Goal: Task Accomplishment & Management: Use online tool/utility

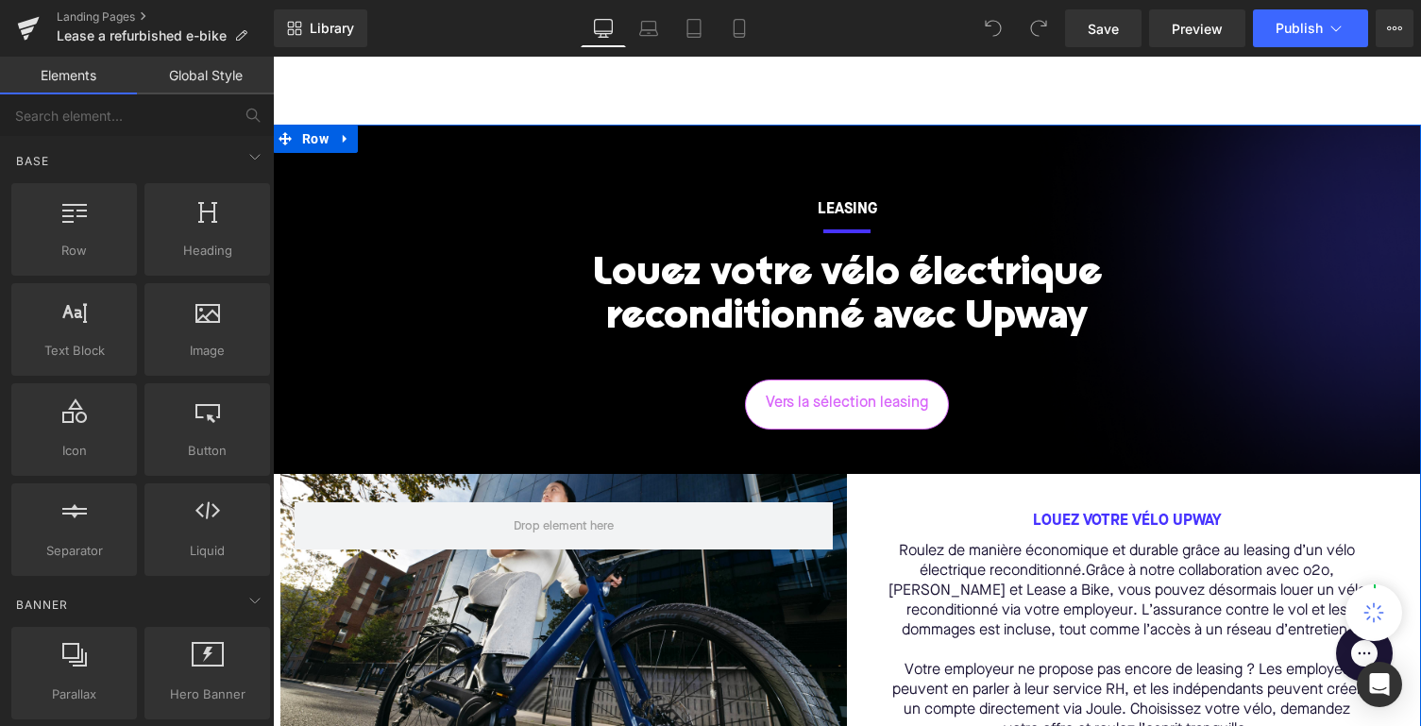
scroll to position [183, 0]
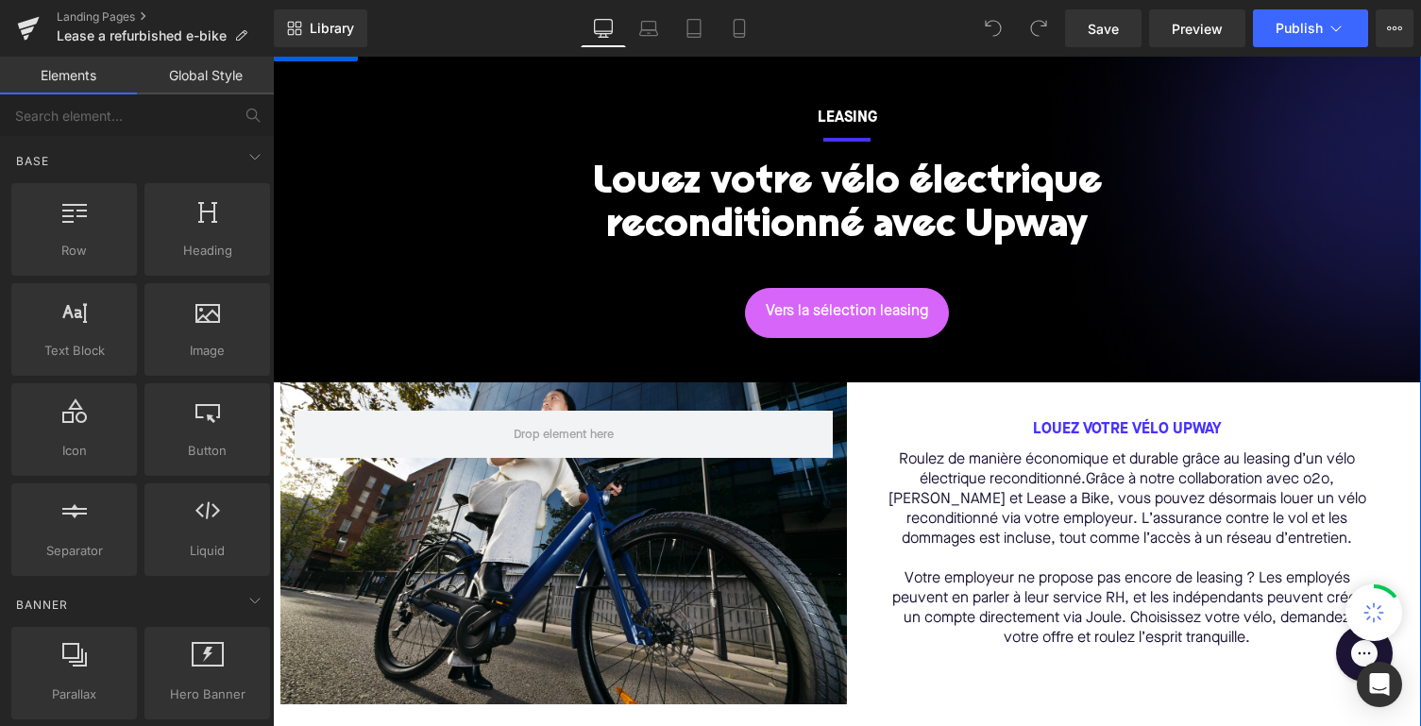
click at [1078, 469] on p "Roulez de manière économique et durable grâce au leasing d’un vélo électrique r…" at bounding box center [1127, 499] width 484 height 99
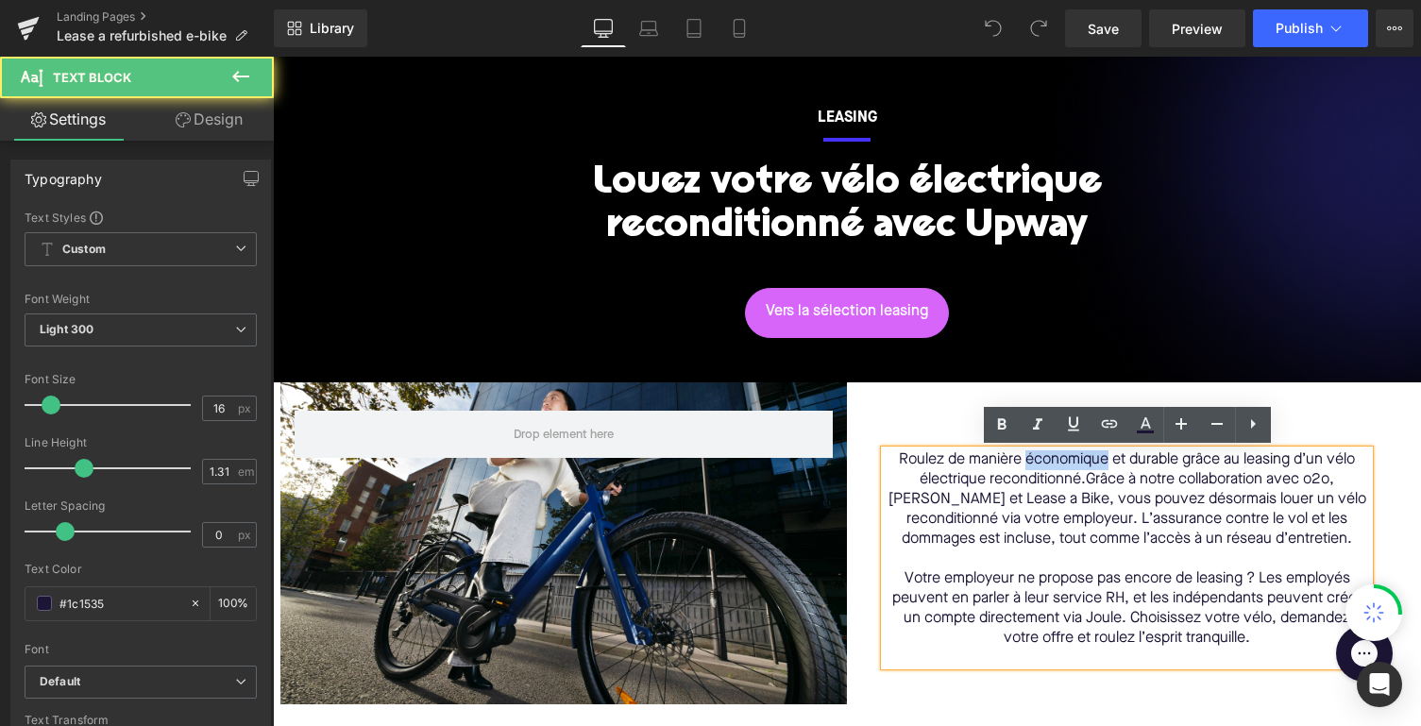
click at [1078, 469] on p "Roulez de manière économique et durable grâce au leasing d’un vélo électrique r…" at bounding box center [1127, 499] width 484 height 99
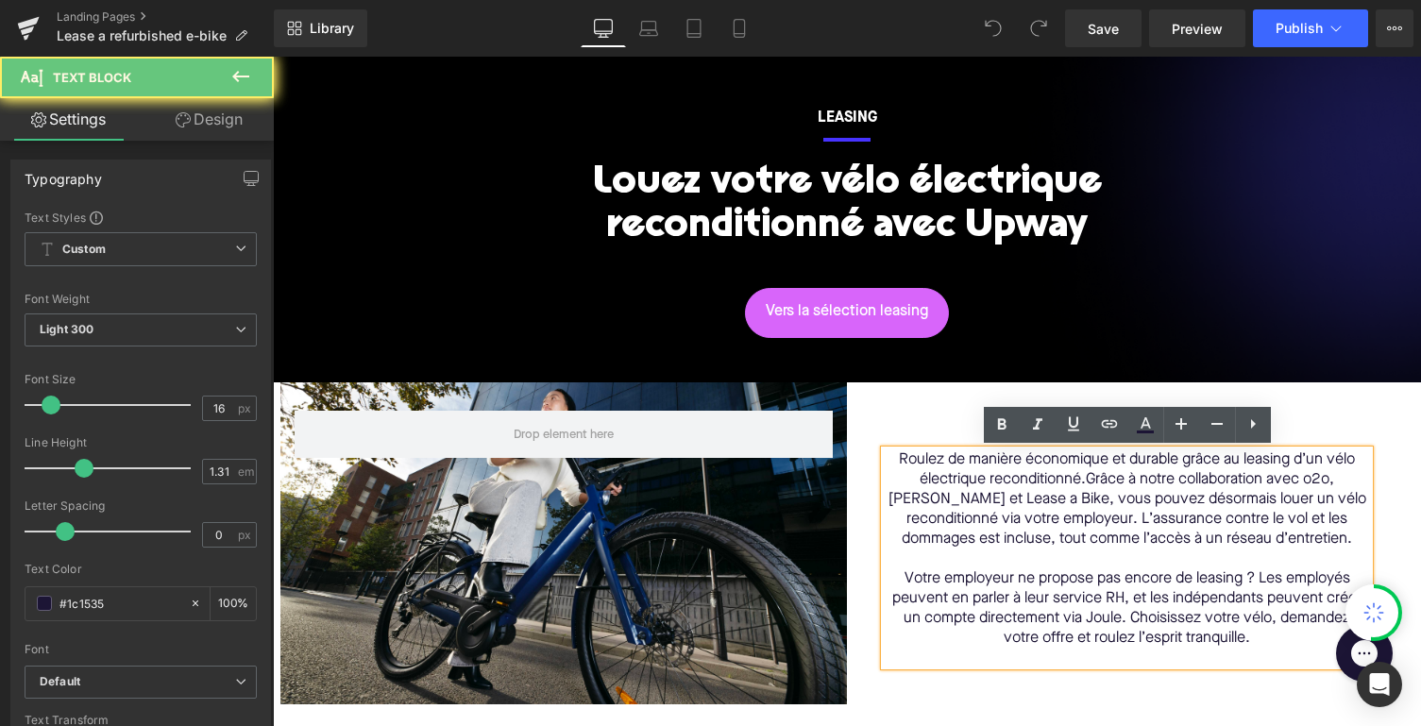
click at [1066, 481] on p "Roulez de manière économique et durable grâce au leasing d’un vélo électrique r…" at bounding box center [1127, 499] width 484 height 99
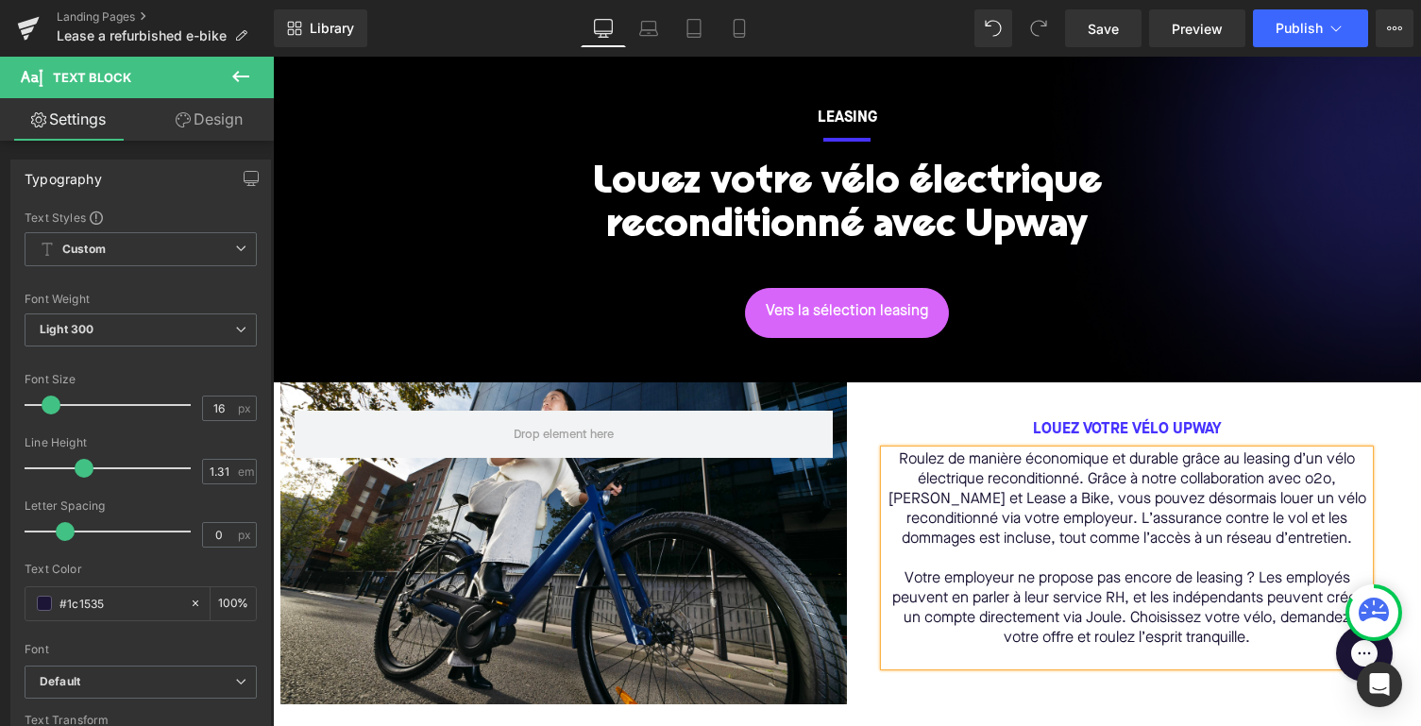
click at [1051, 524] on p "Roulez de manière économique et durable grâce au leasing d’un vélo électrique r…" at bounding box center [1127, 499] width 484 height 99
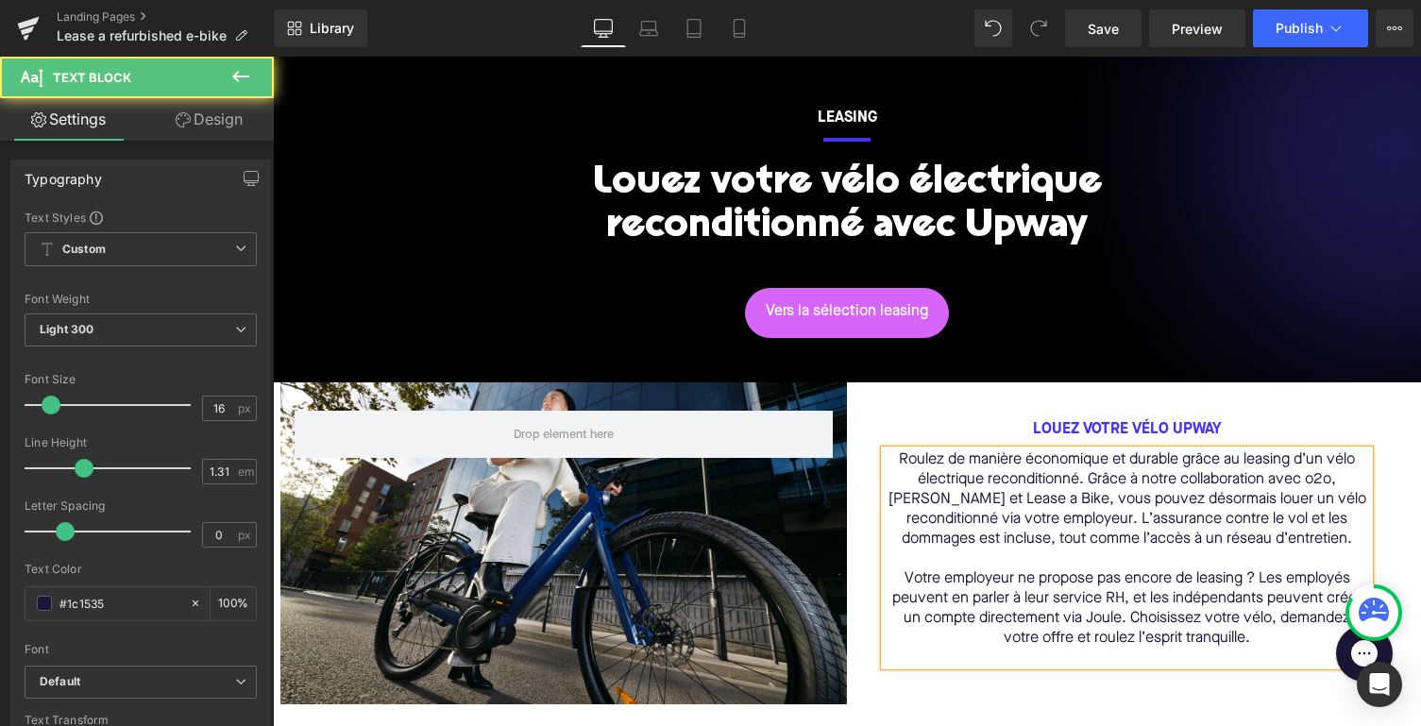
click at [1131, 577] on p "Votre employeur ne propose pas encore de leasing ? Les employés peuvent en parl…" at bounding box center [1127, 608] width 484 height 79
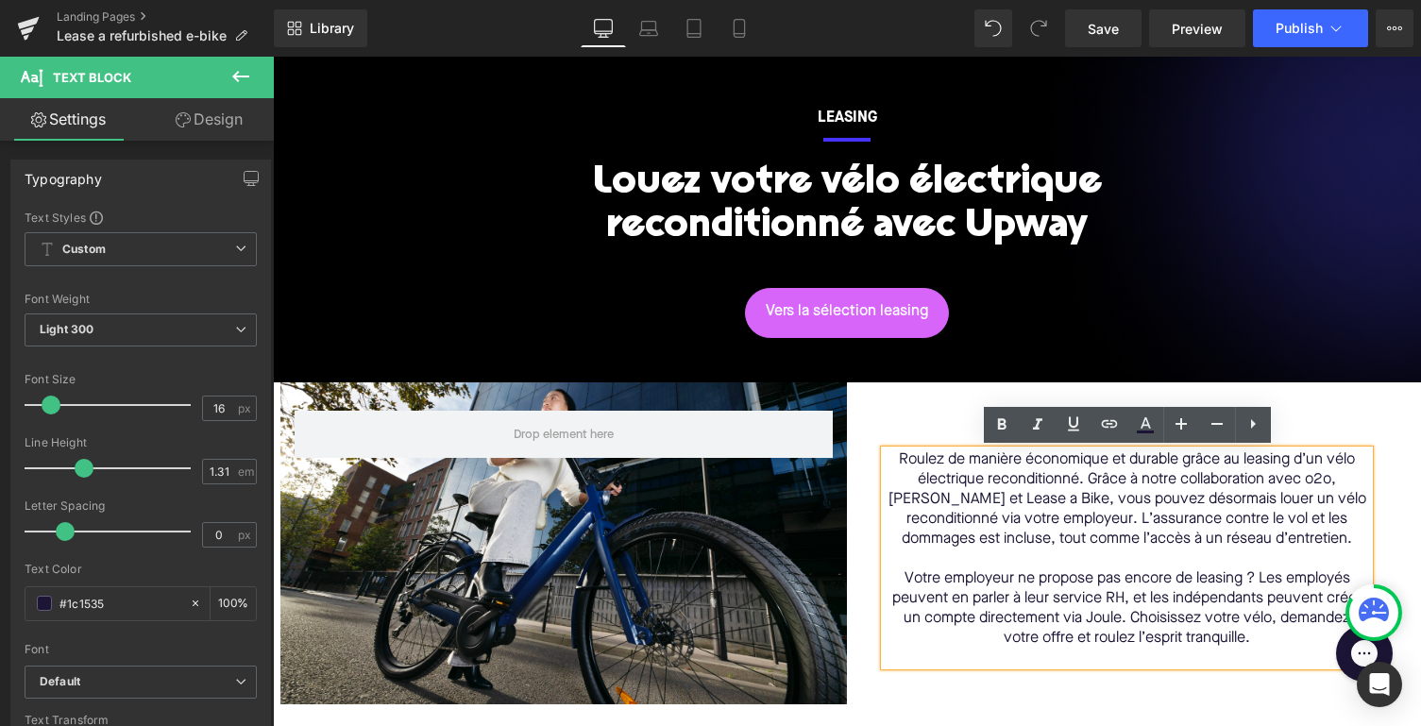
click at [1048, 513] on p "Roulez de manière économique et durable grâce au leasing d’un vélo électrique r…" at bounding box center [1127, 499] width 484 height 99
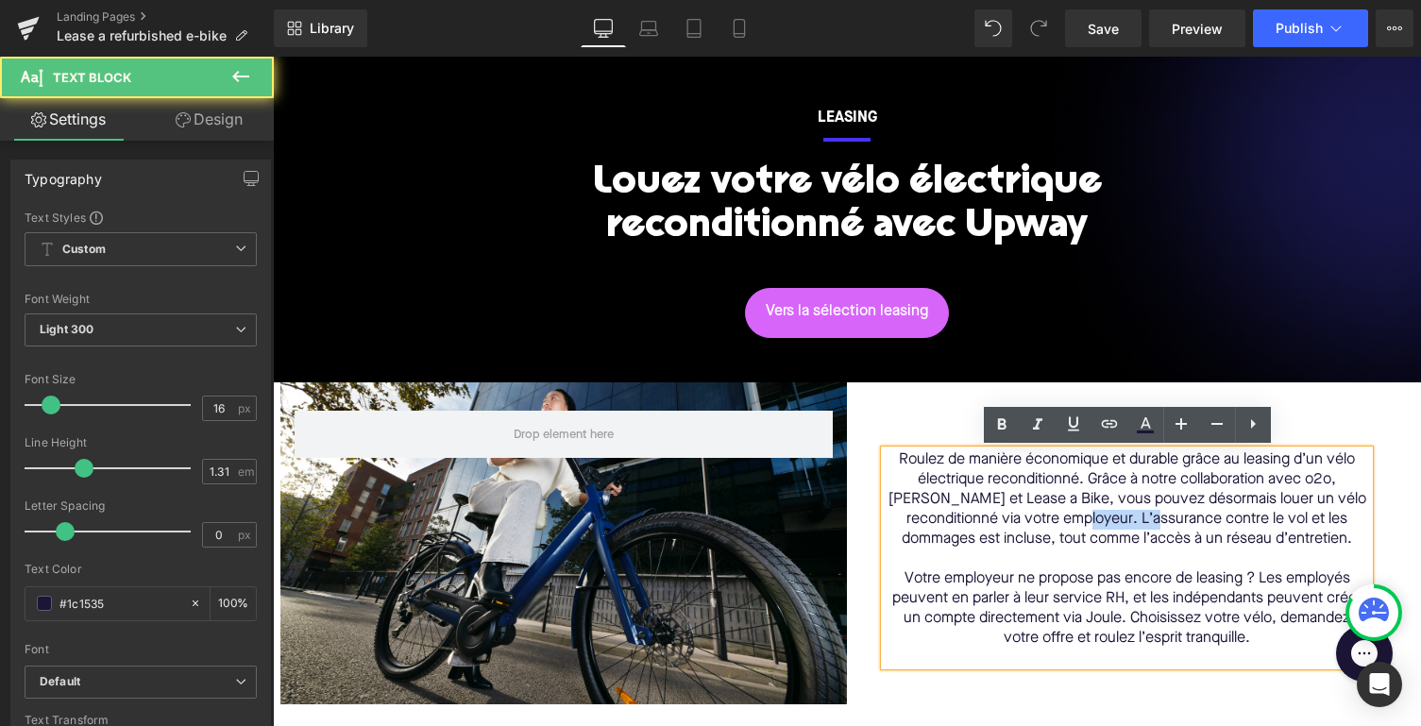
click at [1049, 514] on p "Roulez de manière économique et durable grâce au leasing d’un vélo électrique r…" at bounding box center [1127, 499] width 484 height 99
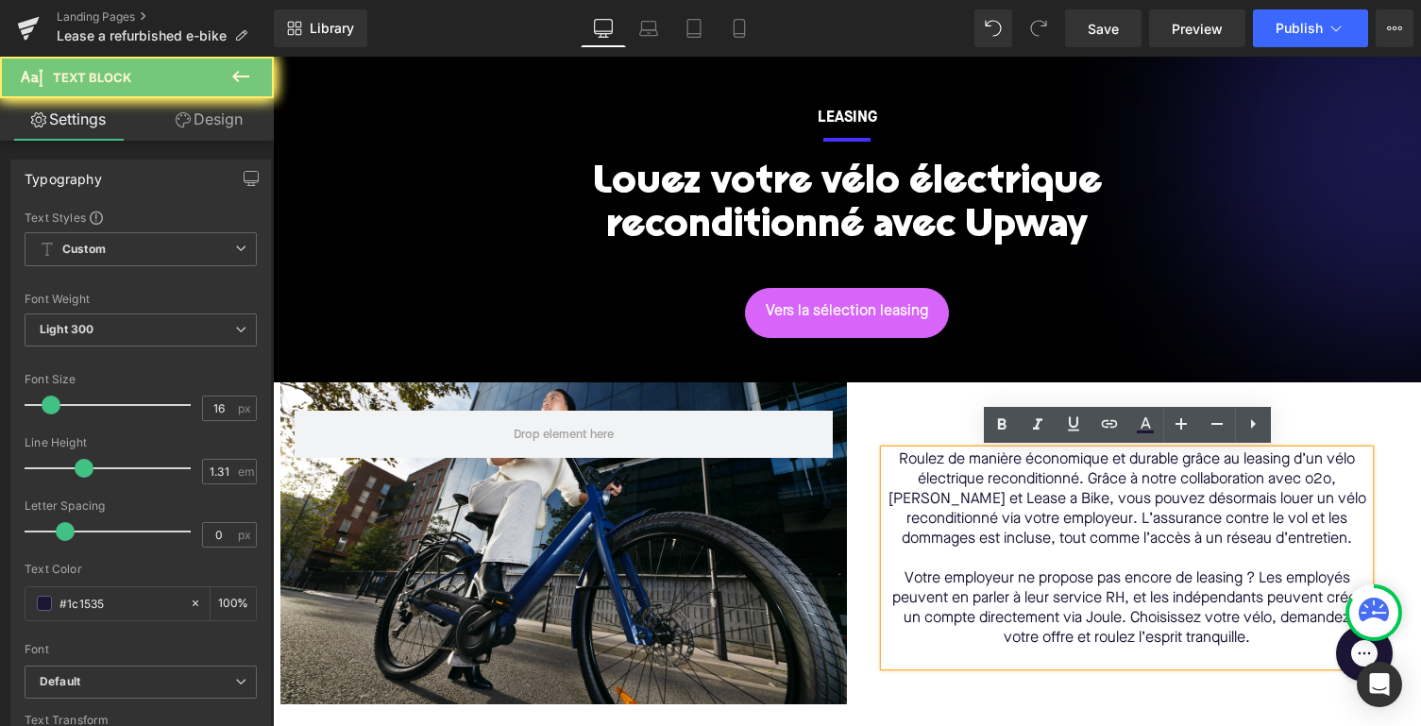
click at [1050, 516] on p "Roulez de manière économique et durable grâce au leasing d’un vélo électrique r…" at bounding box center [1127, 499] width 484 height 99
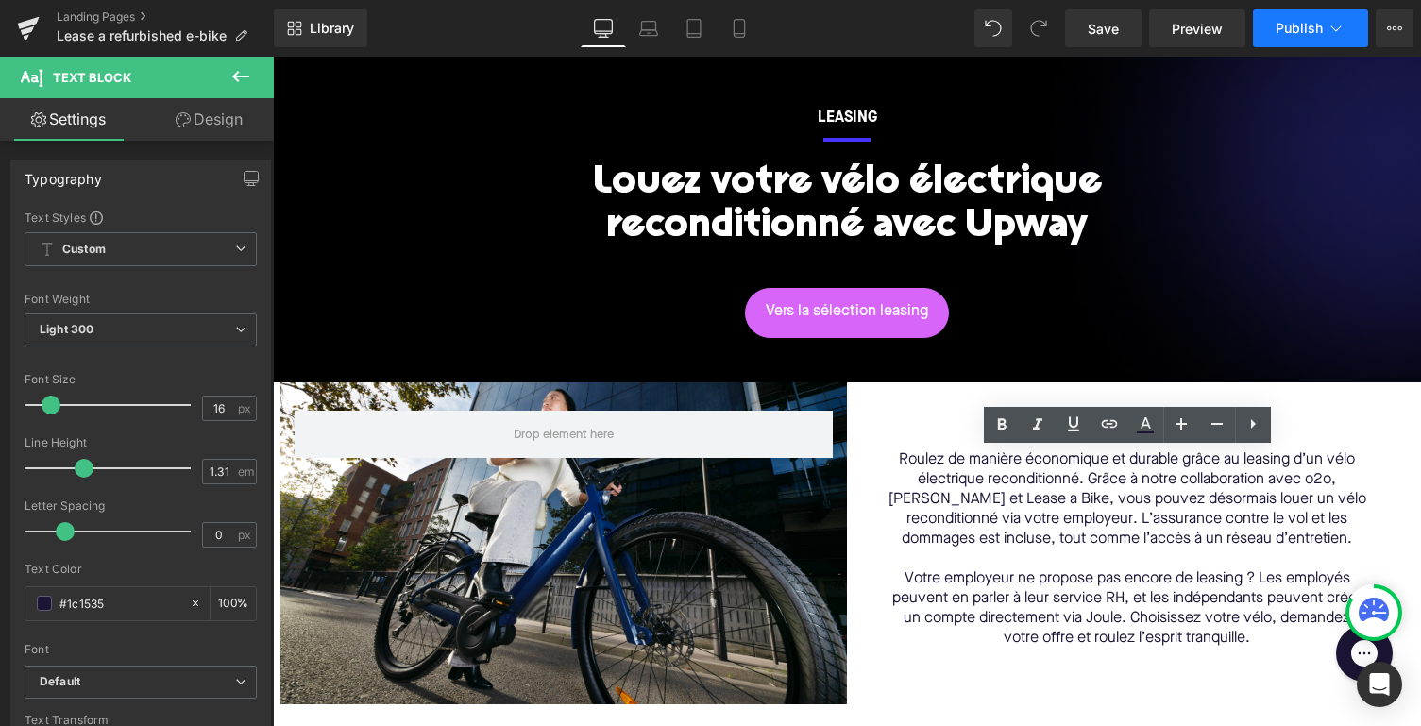
click at [1279, 42] on button "Publish" at bounding box center [1310, 28] width 115 height 38
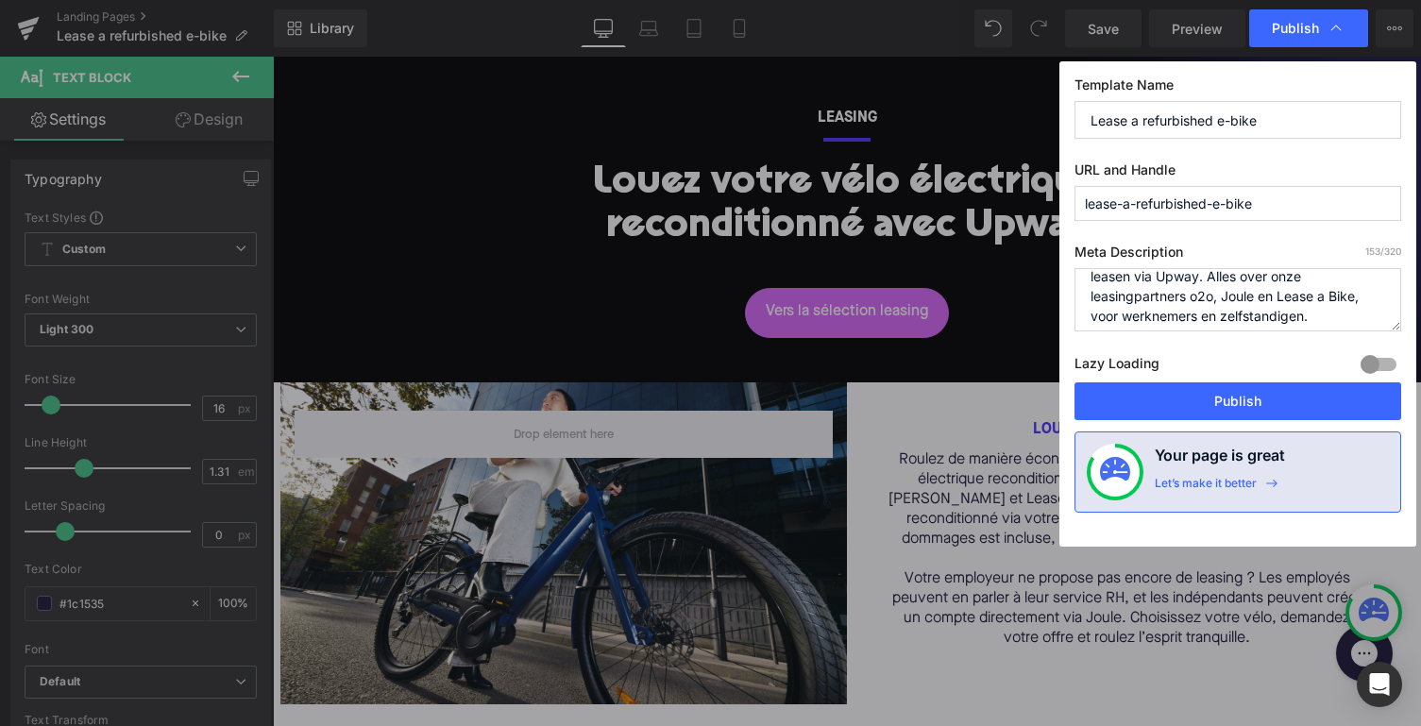
scroll to position [40, 0]
click at [1201, 409] on button "Publish" at bounding box center [1238, 401] width 327 height 38
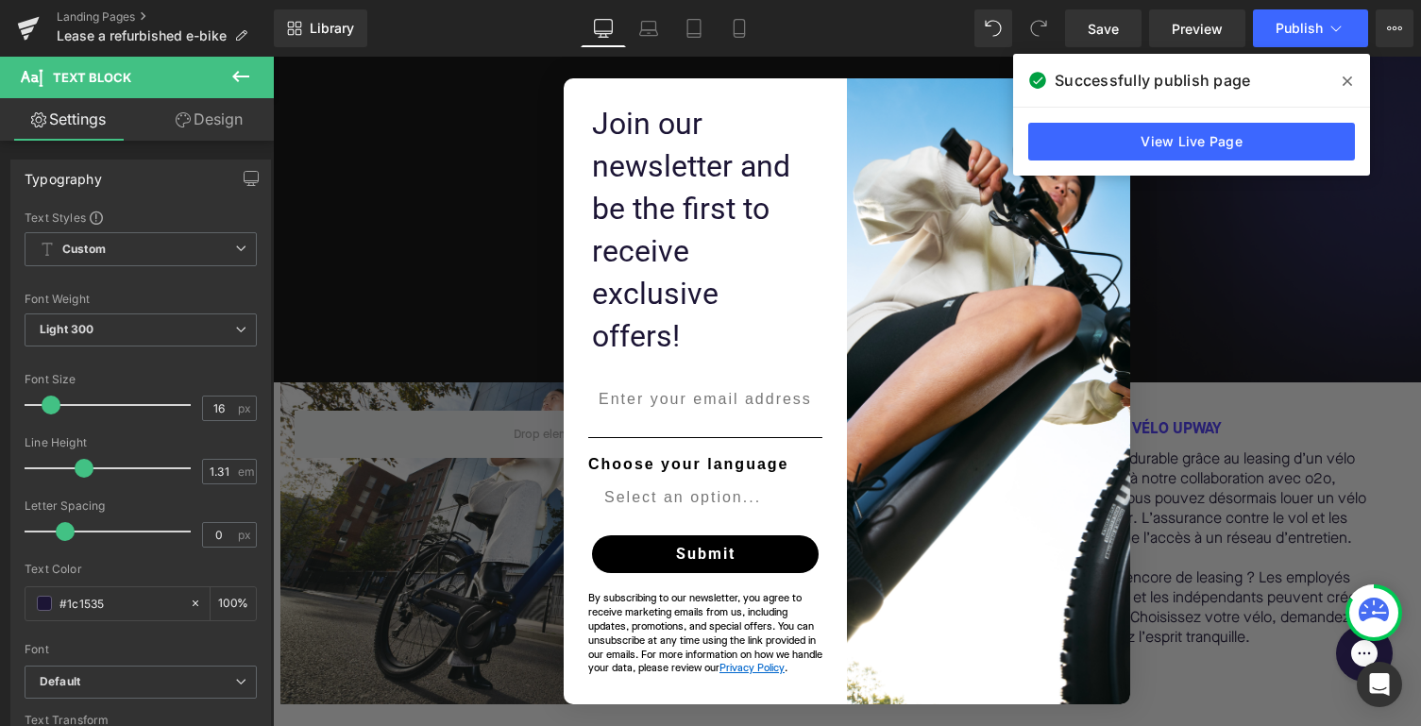
click at [1343, 76] on icon at bounding box center [1347, 81] width 9 height 15
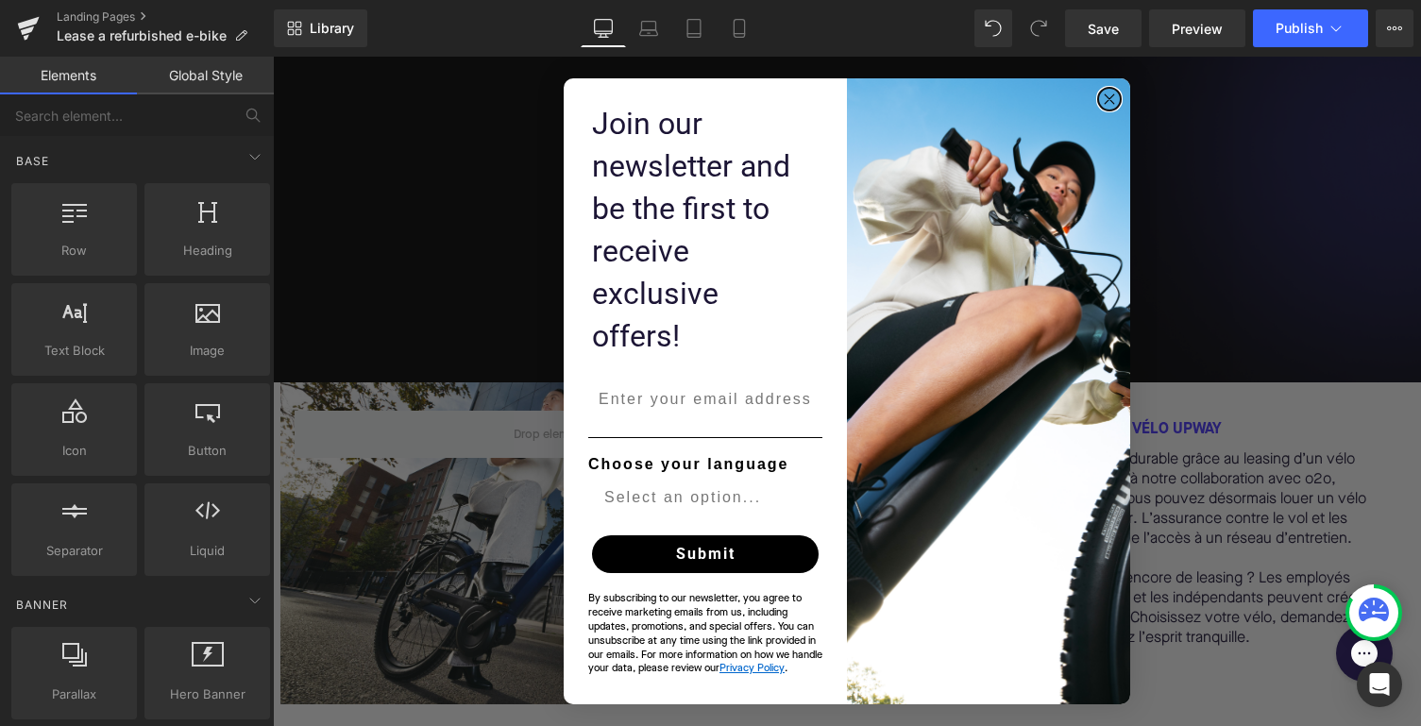
click at [1110, 110] on circle "Close dialog" at bounding box center [1110, 99] width 22 height 22
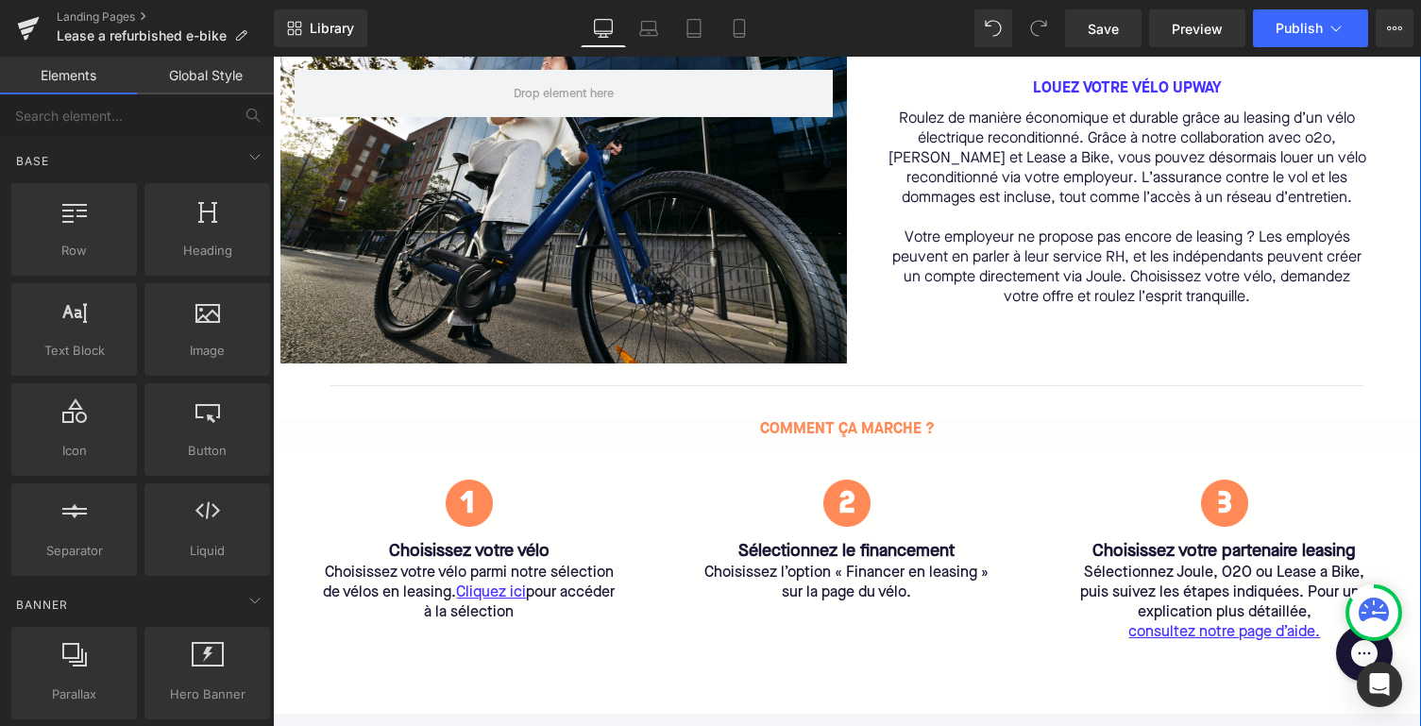
scroll to position [421, 0]
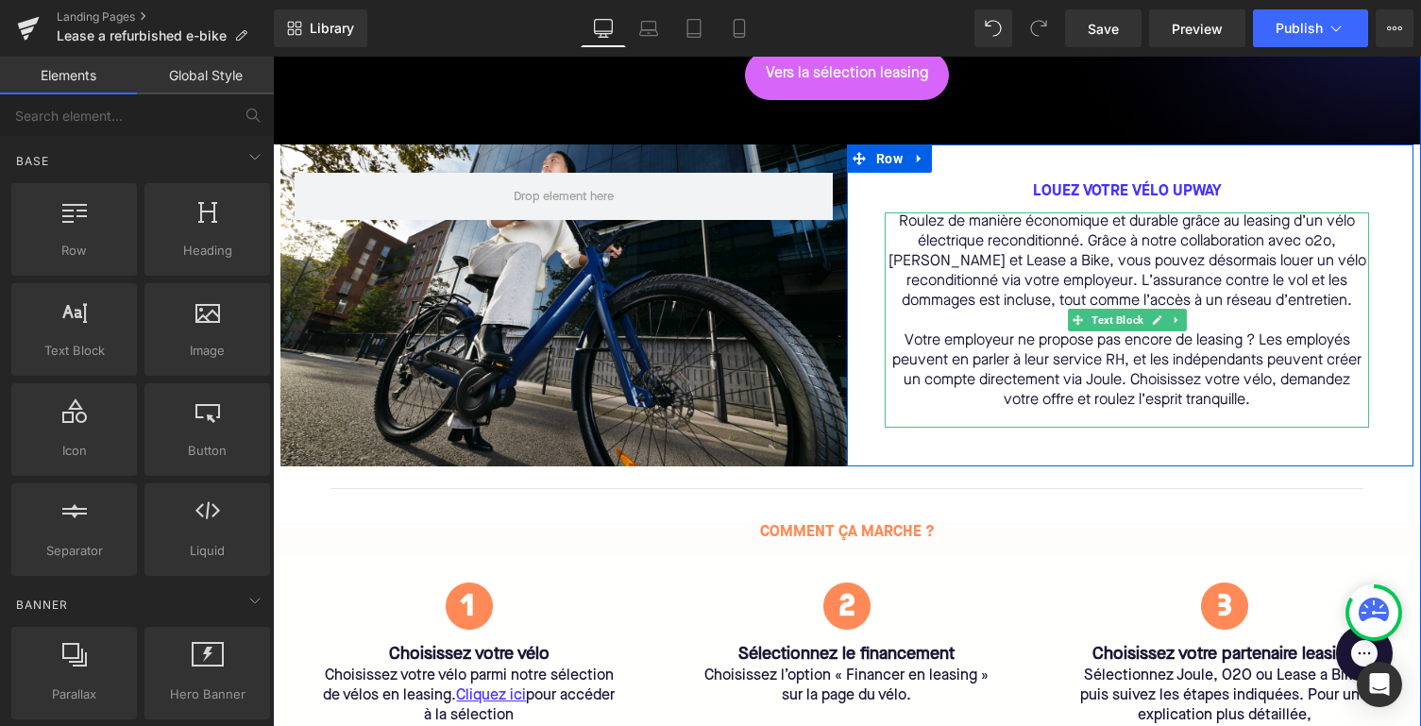
click at [1040, 285] on p "Roulez de manière économique et durable grâce au leasing d’un vélo électrique r…" at bounding box center [1127, 261] width 484 height 99
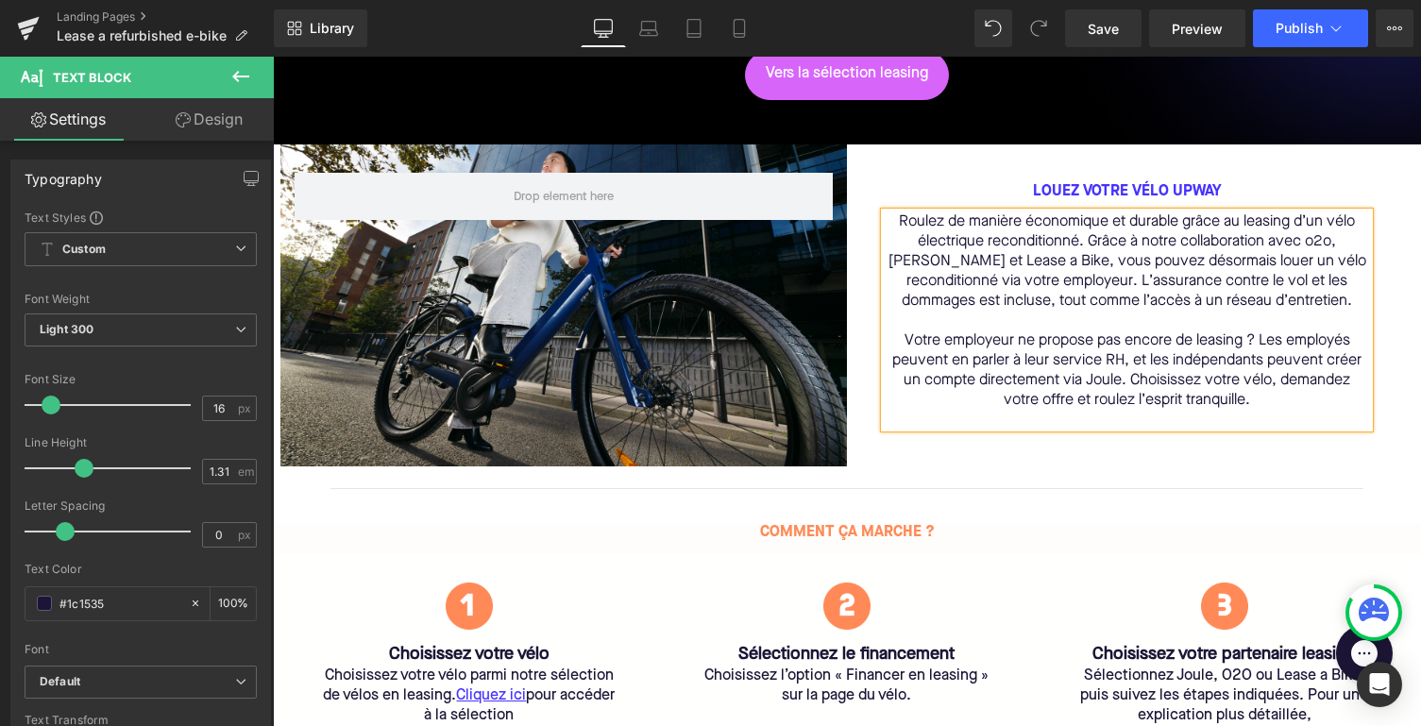
click at [1187, 286] on p "Roulez de manière économique et durable grâce au leasing d’un vélo électrique r…" at bounding box center [1127, 261] width 484 height 99
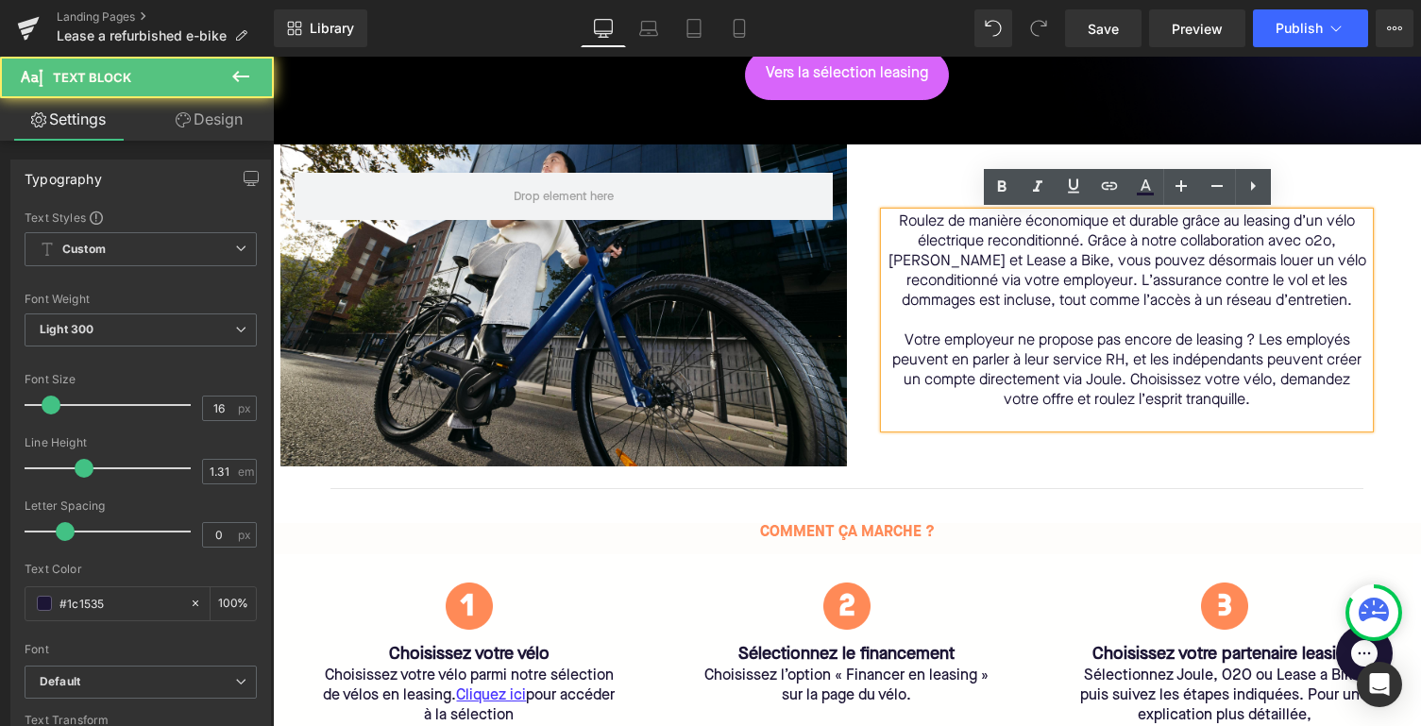
click at [1186, 326] on p at bounding box center [1127, 322] width 484 height 20
click at [1274, 286] on p "Roulez de manière économique et durable grâce au leasing d’un vélo électrique r…" at bounding box center [1127, 261] width 484 height 99
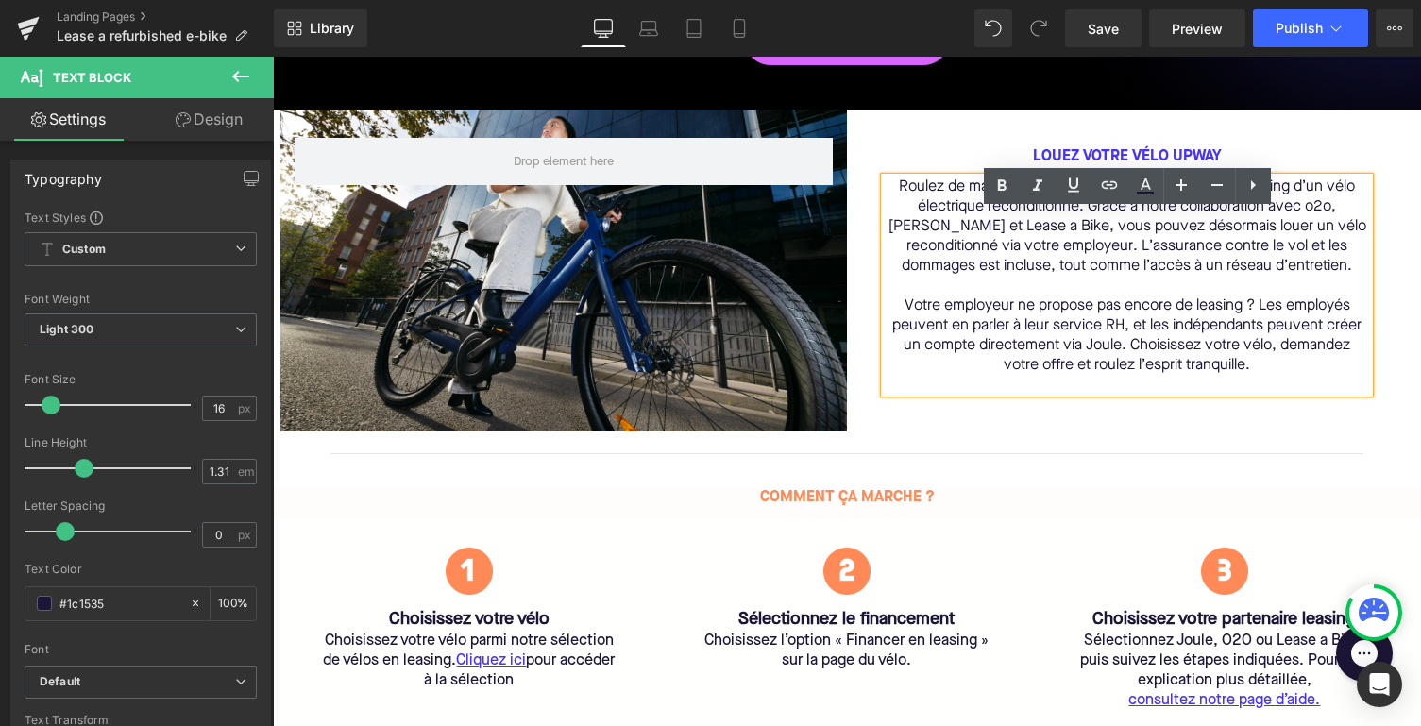
scroll to position [465, 0]
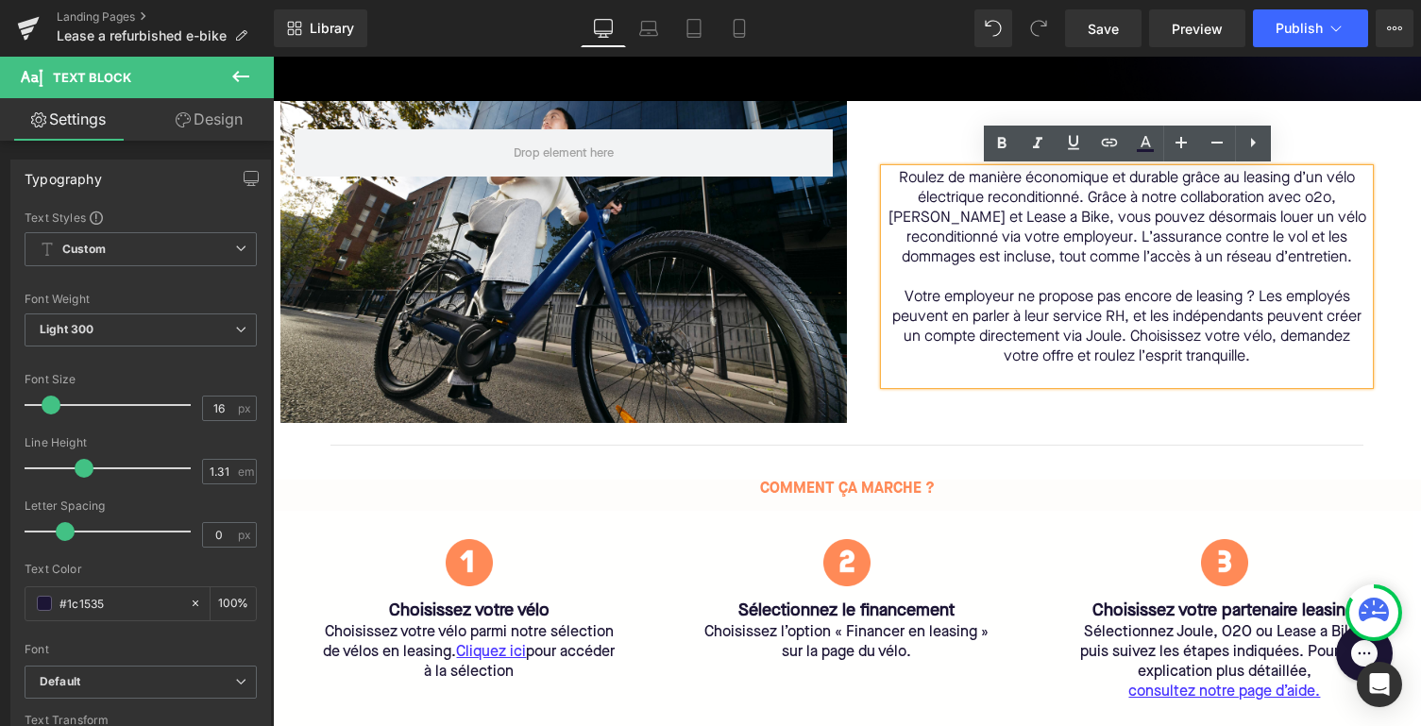
click at [1069, 195] on p "Roulez de manière économique et durable grâce au leasing d’un vélo électrique r…" at bounding box center [1127, 218] width 484 height 99
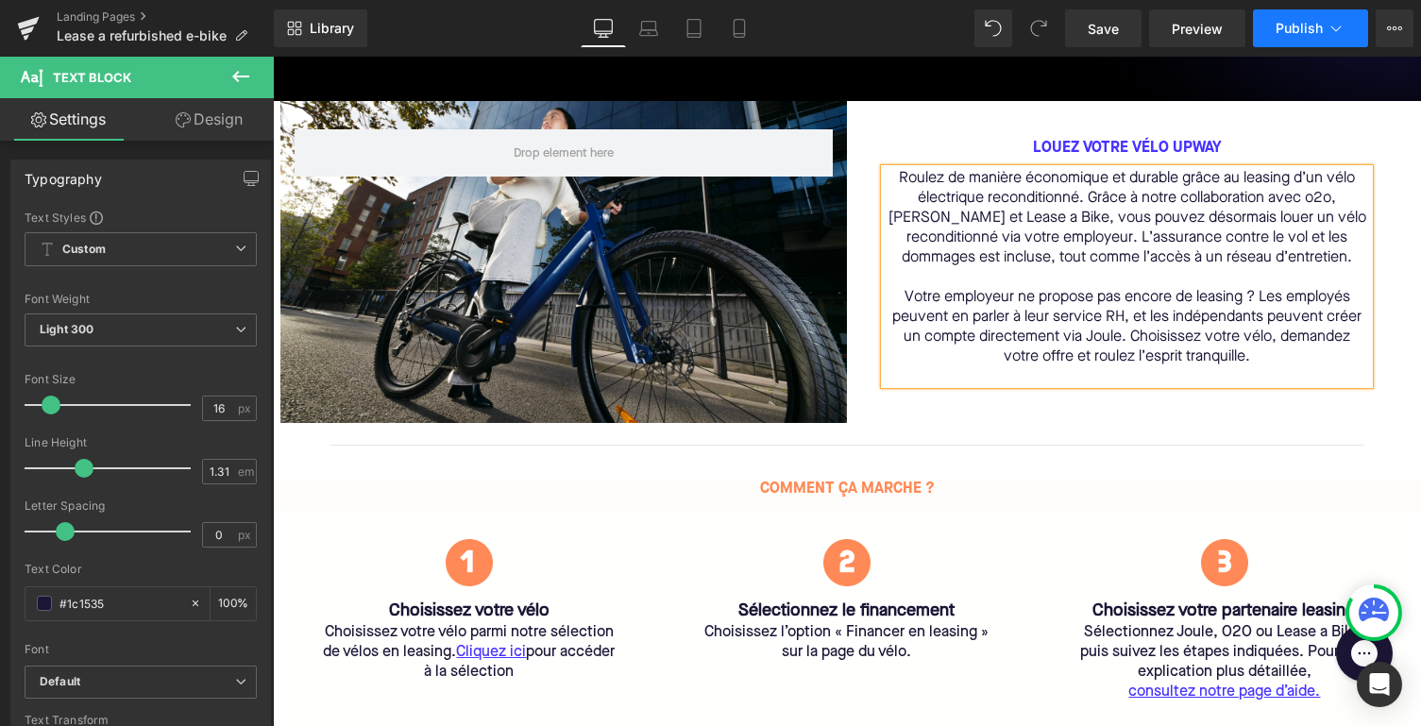
click at [1299, 35] on span "Publish" at bounding box center [1299, 28] width 47 height 15
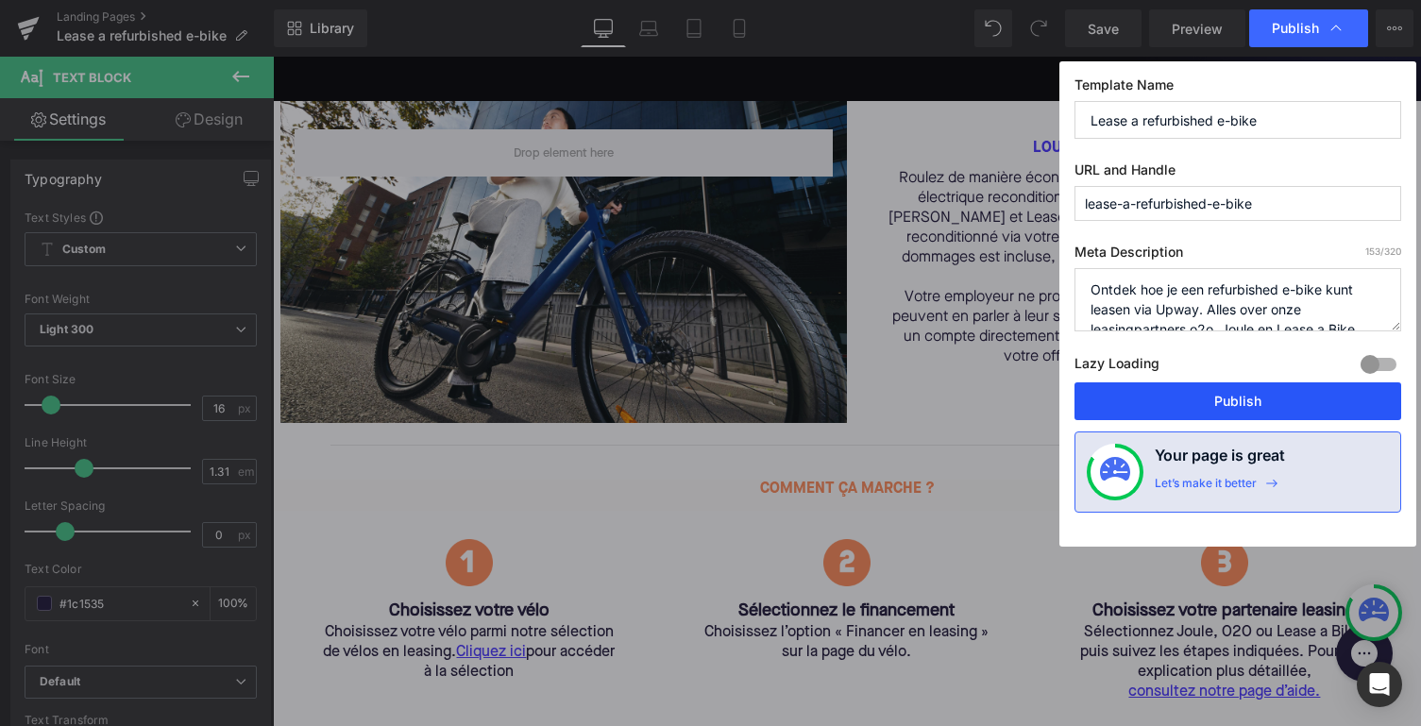
click at [1192, 404] on button "Publish" at bounding box center [1238, 401] width 327 height 38
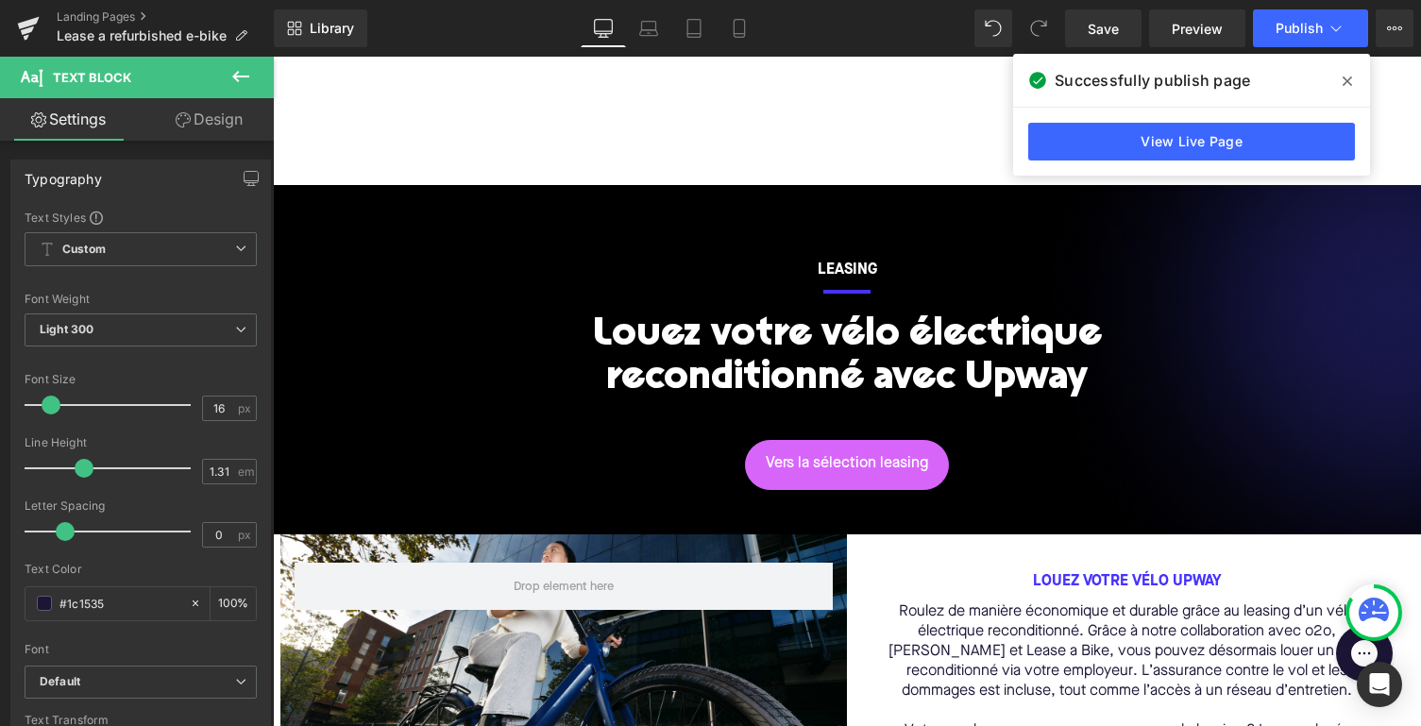
scroll to position [29, 0]
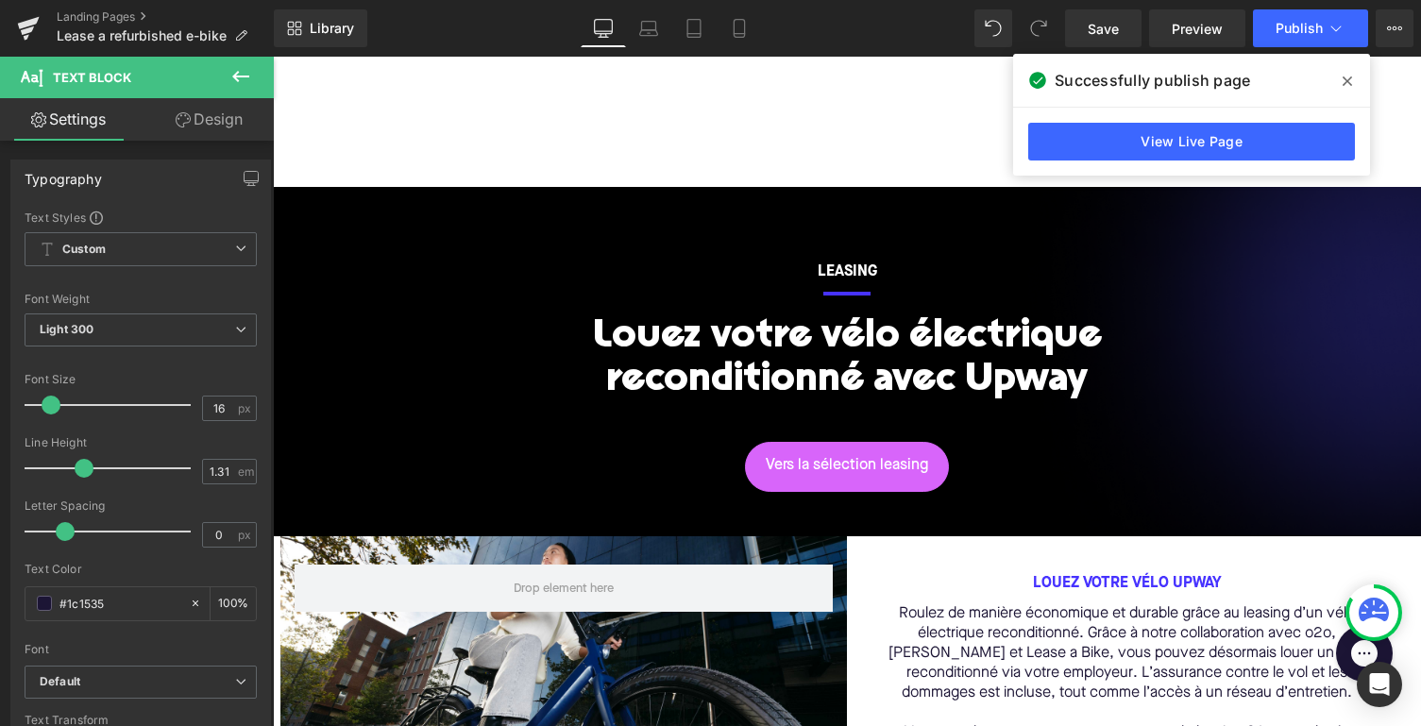
click at [1281, 49] on div "Library Desktop Desktop Laptop Tablet Mobile Save Preview Publish Scheduled Vie…" at bounding box center [847, 28] width 1147 height 57
click at [1285, 42] on button "Publish" at bounding box center [1310, 28] width 115 height 38
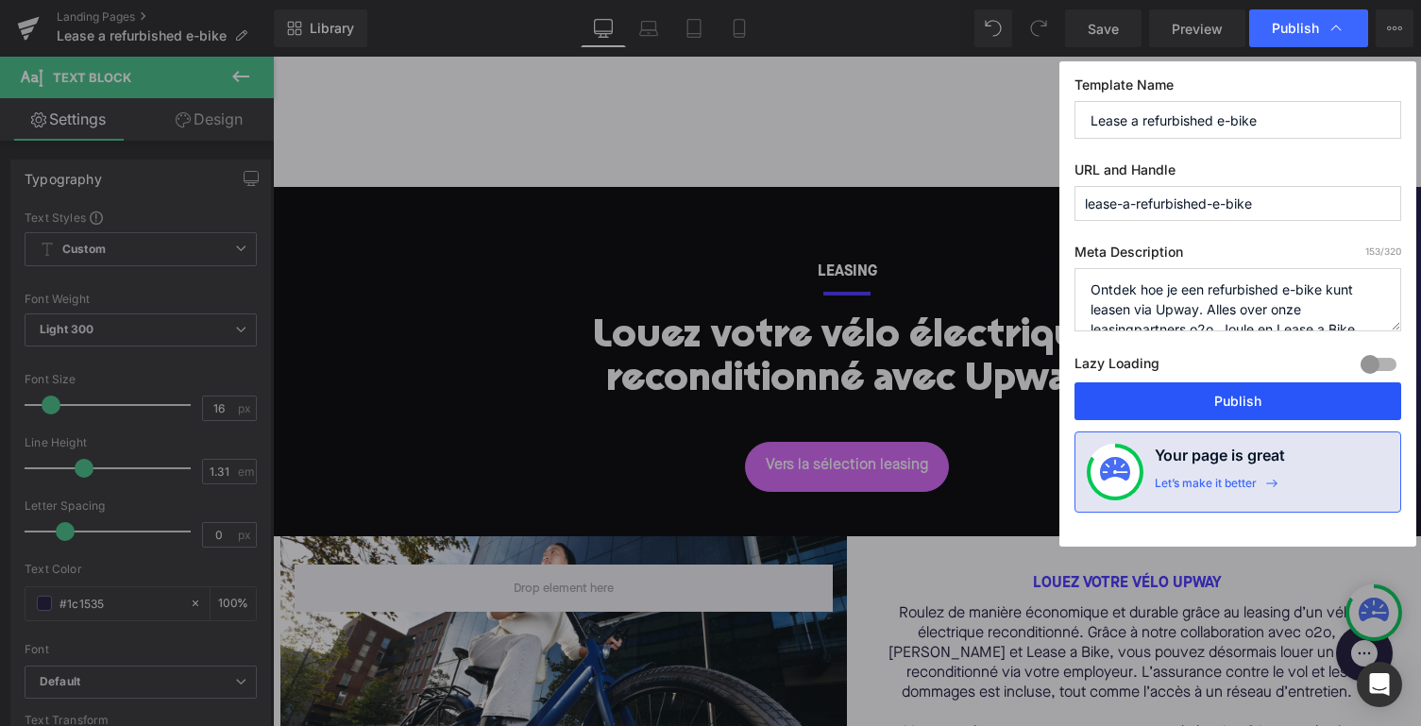
click at [1173, 414] on button "Publish" at bounding box center [1238, 401] width 327 height 38
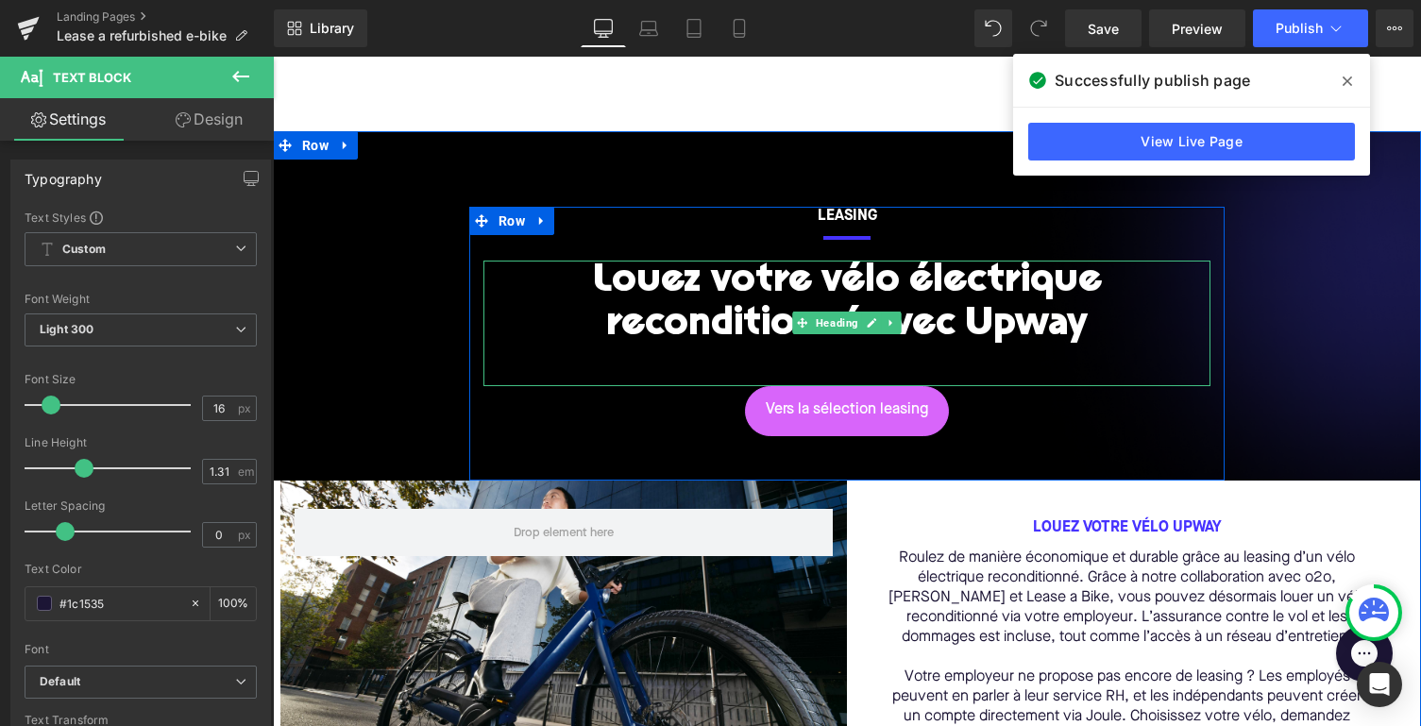
scroll to position [126, 0]
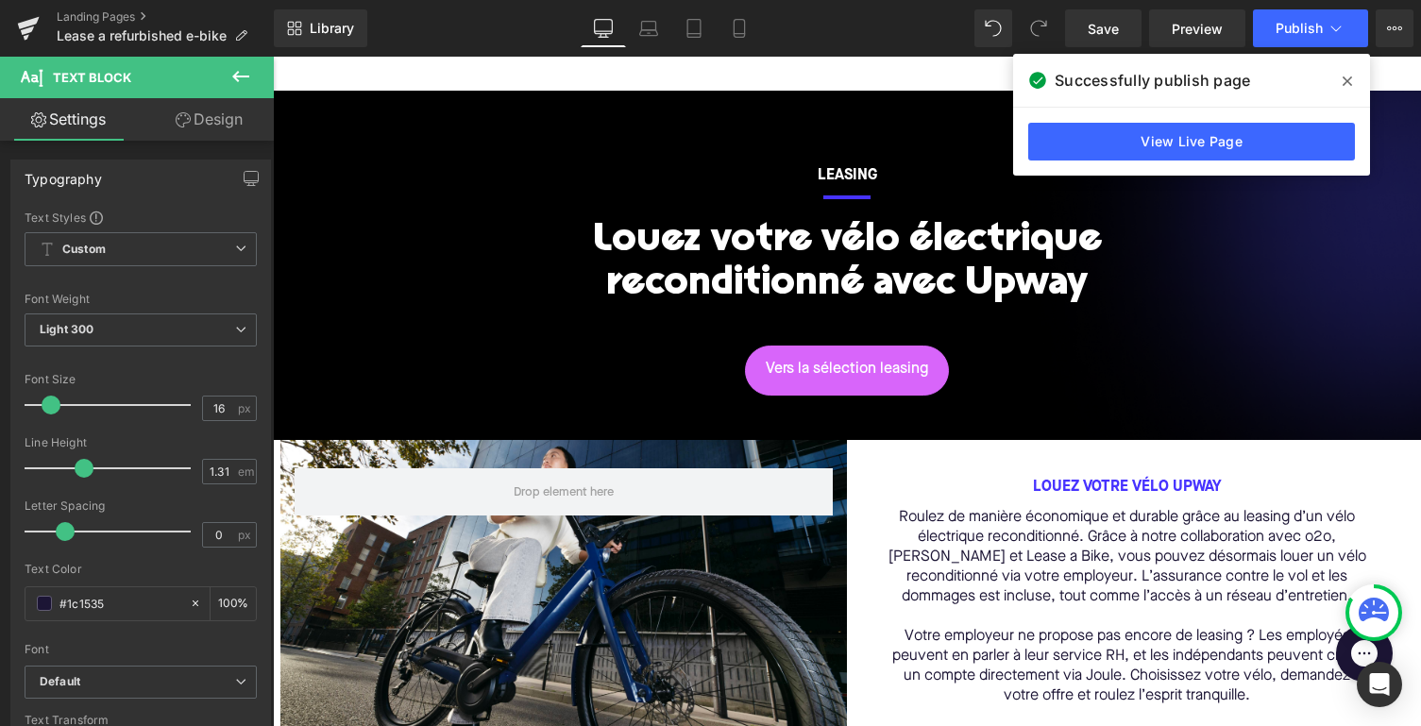
click at [1345, 89] on span at bounding box center [1347, 81] width 30 height 30
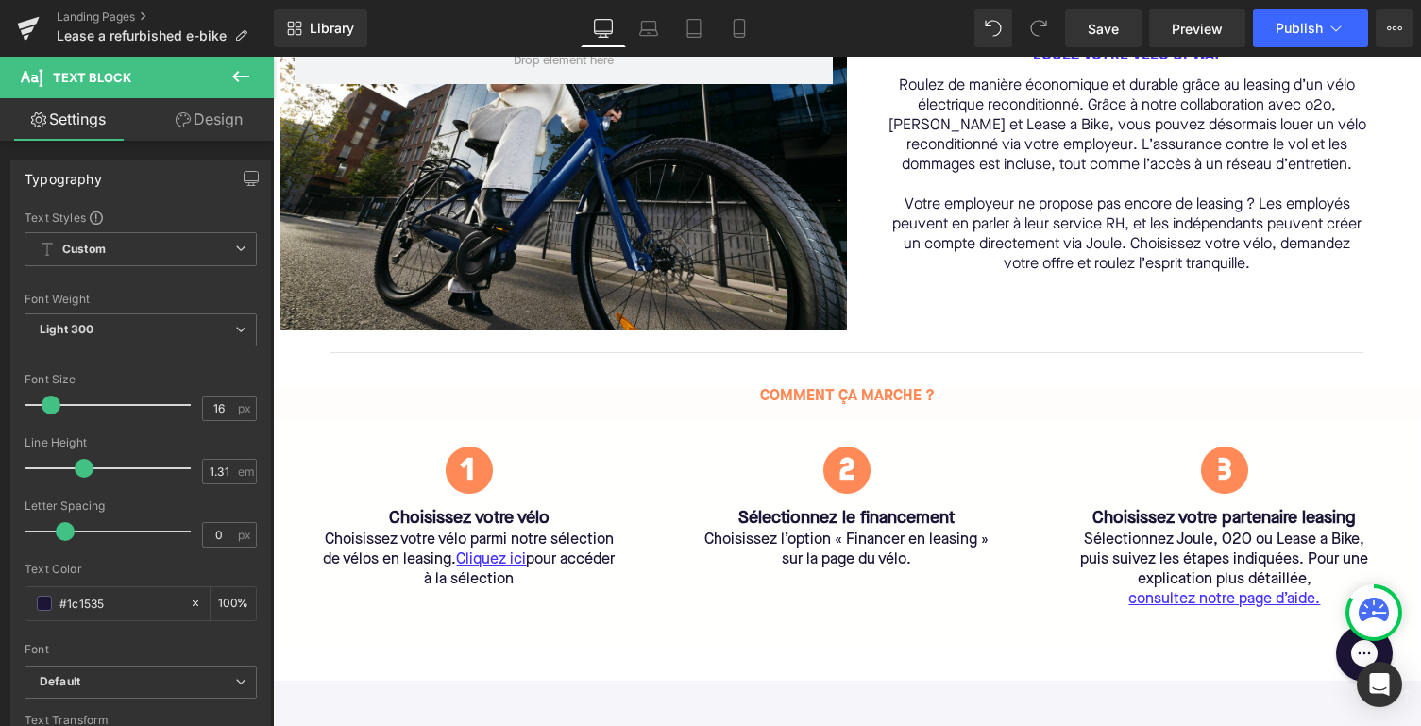
scroll to position [432, 0]
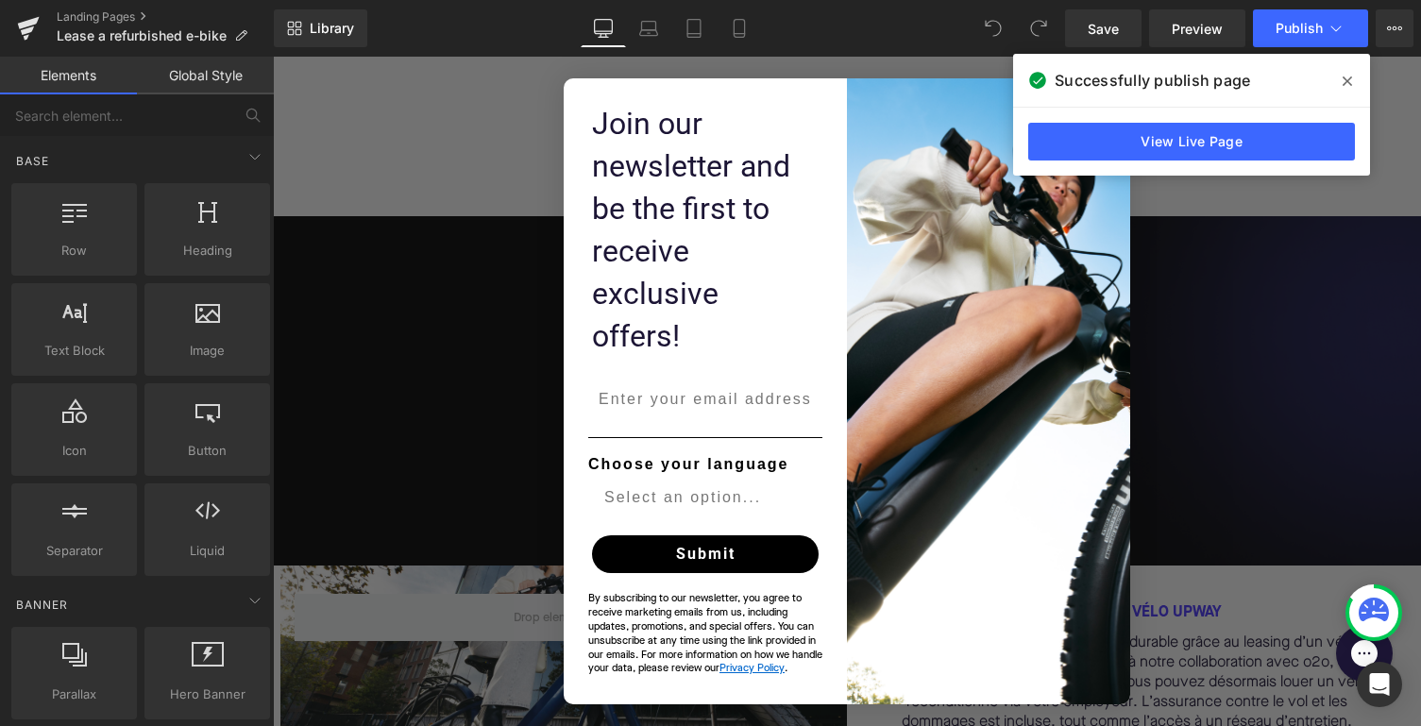
click at [1350, 86] on icon at bounding box center [1347, 81] width 9 height 15
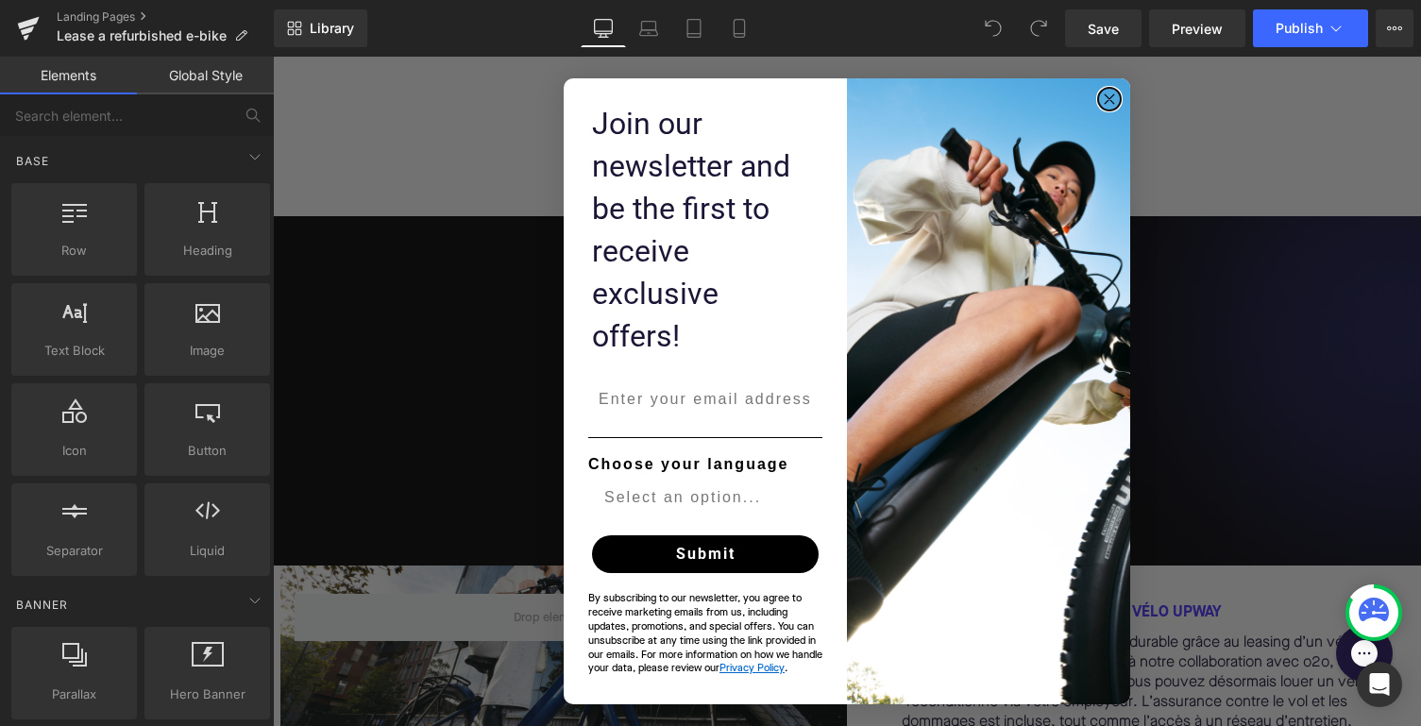
click at [1107, 104] on icon "Close dialog" at bounding box center [1109, 98] width 9 height 9
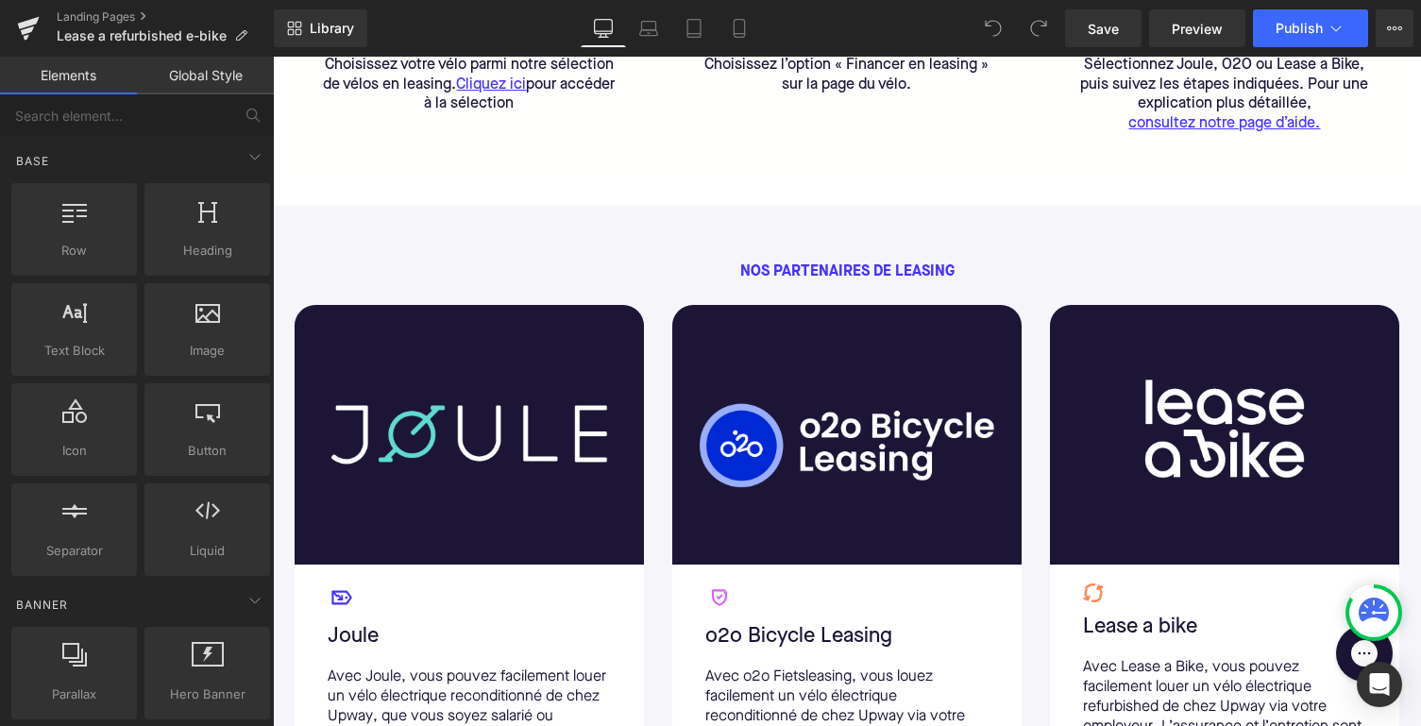
scroll to position [1434, 0]
